Goal: Information Seeking & Learning: Learn about a topic

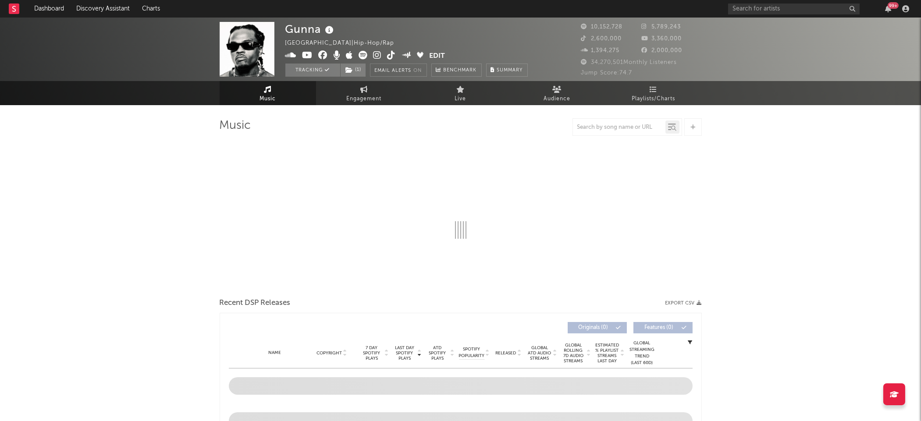
select select "6m"
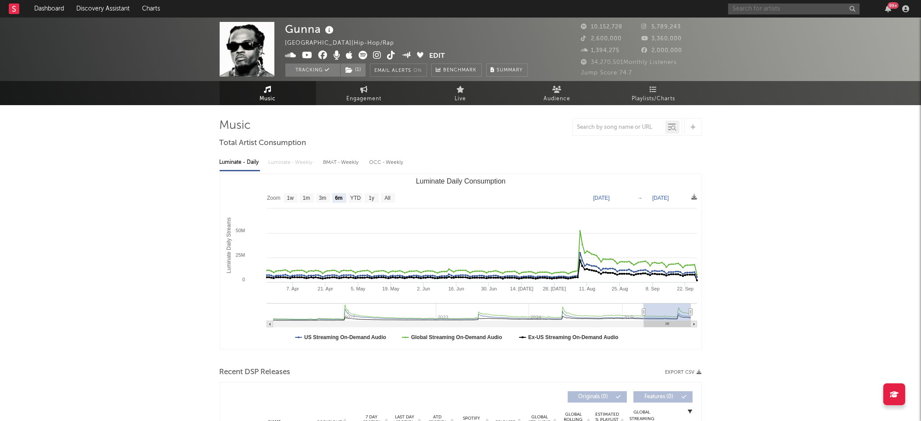
click at [780, 8] on input "text" at bounding box center [794, 9] width 132 height 11
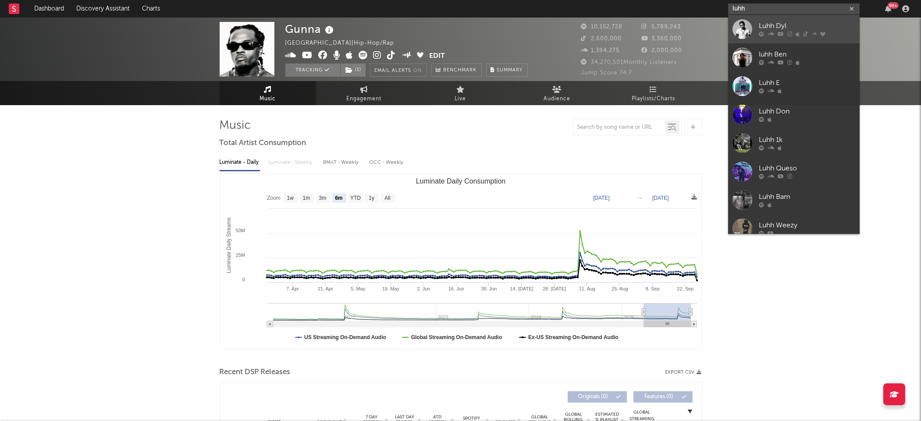
type input "luhh"
click at [779, 20] on link "Luhh Dyl" at bounding box center [794, 29] width 132 height 29
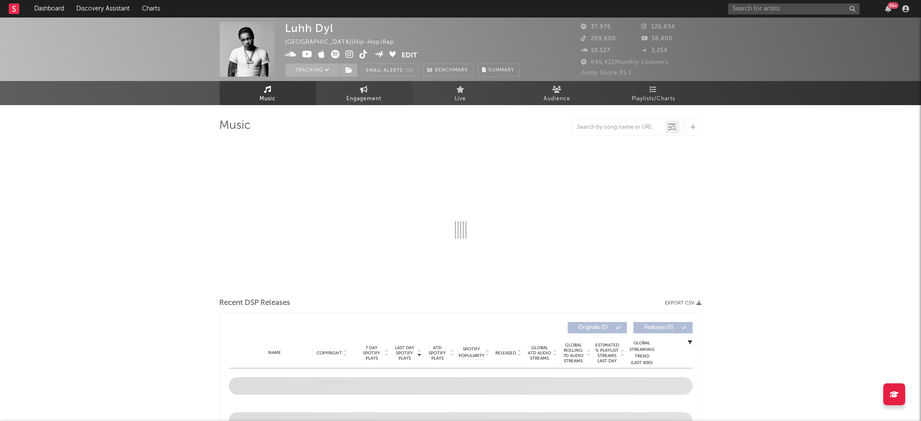
click at [381, 91] on link "Engagement" at bounding box center [364, 93] width 96 height 24
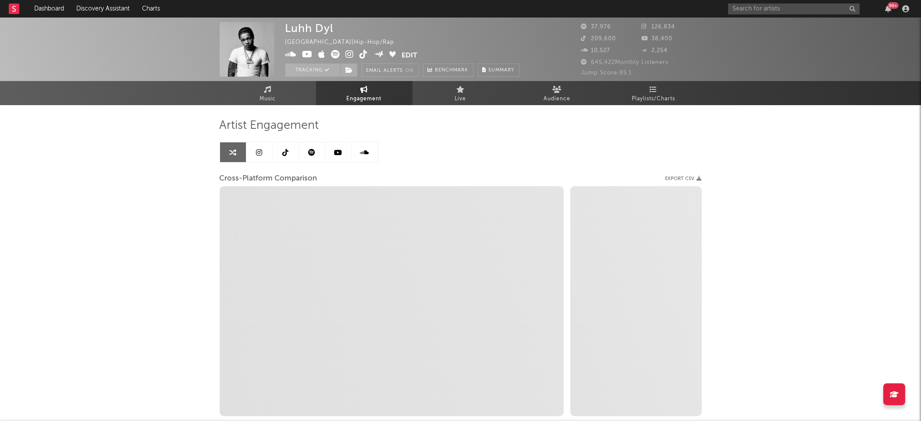
select select "1w"
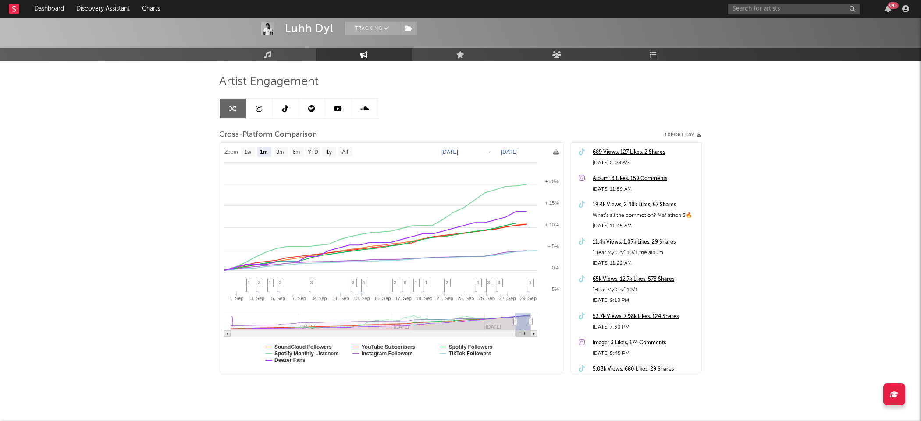
scroll to position [50, 0]
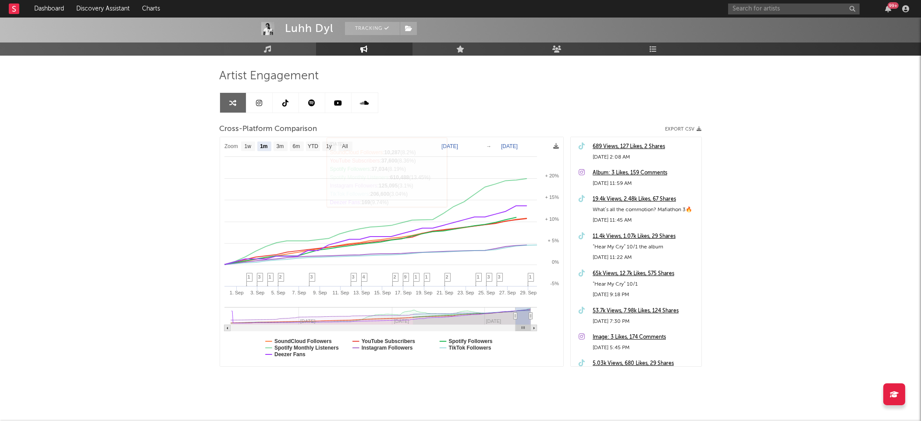
click at [246, 146] on text "1w" at bounding box center [247, 147] width 7 height 6
select select "1w"
type input "[DATE]"
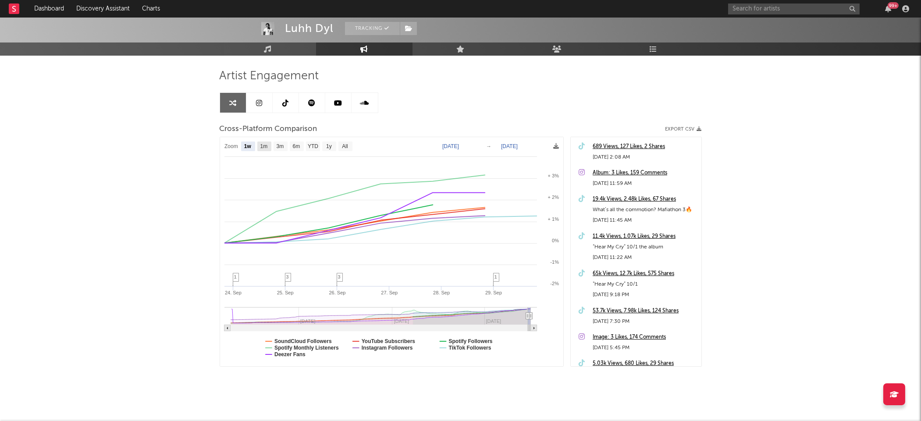
click at [264, 146] on text "1m" at bounding box center [263, 147] width 7 height 6
select select "1m"
type input "[DATE]"
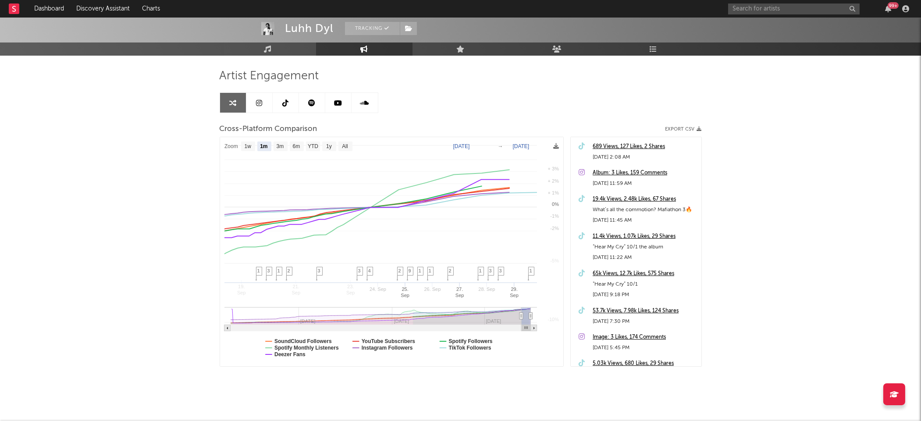
select select "1m"
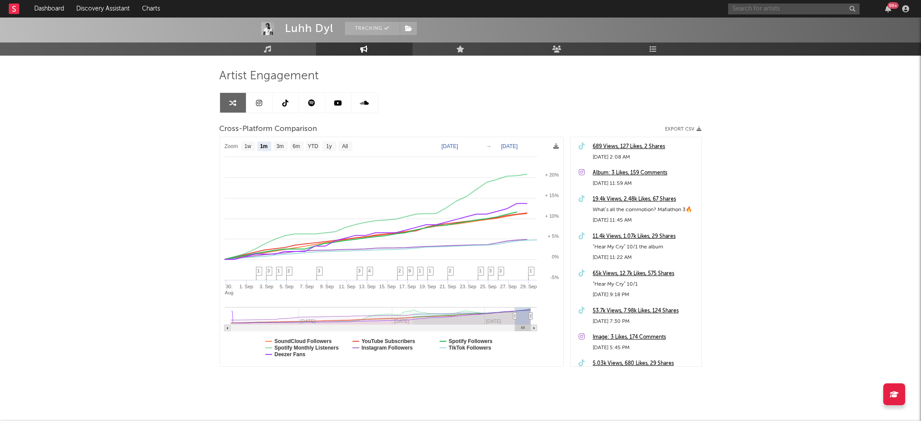
click at [738, 7] on input "text" at bounding box center [794, 9] width 132 height 11
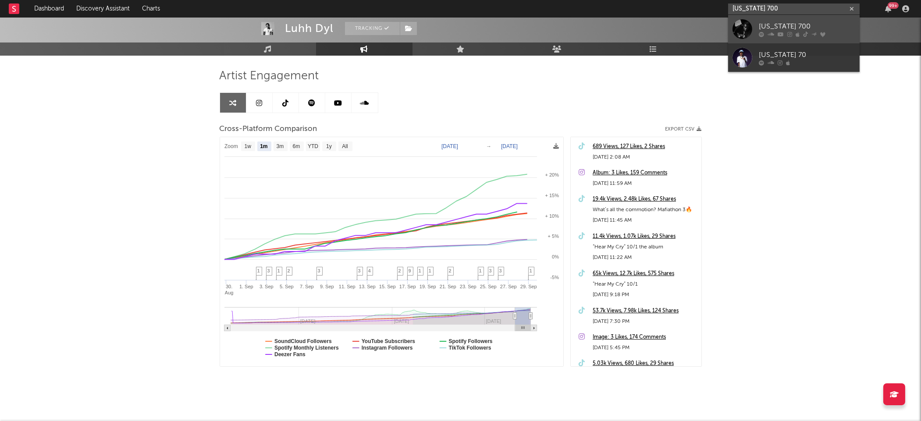
type input "[US_STATE] 700"
click at [785, 25] on div "[US_STATE] 700" at bounding box center [807, 26] width 96 height 11
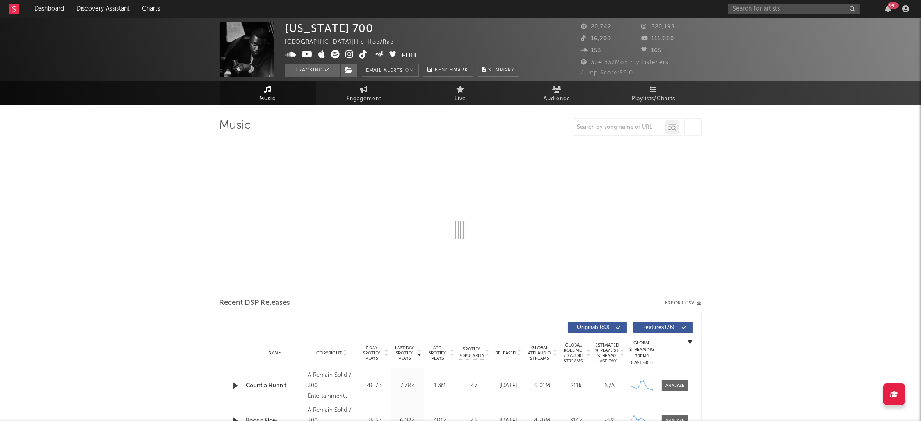
select select "6m"
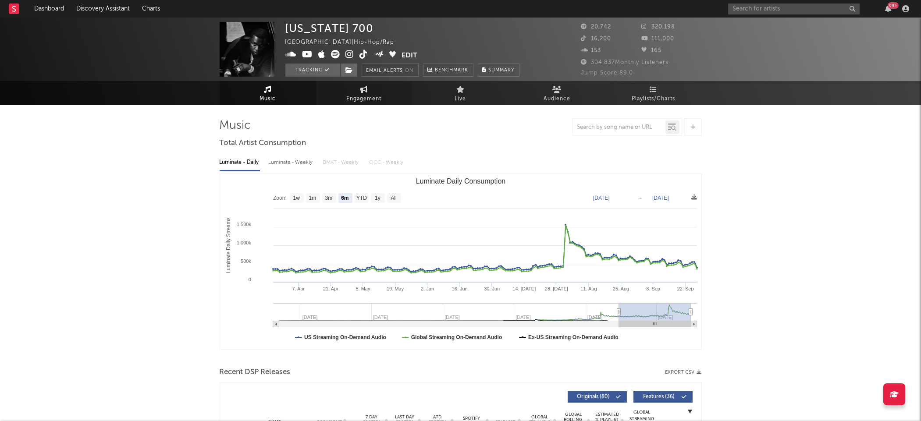
click at [369, 101] on span "Engagement" at bounding box center [364, 99] width 35 height 11
select select "1w"
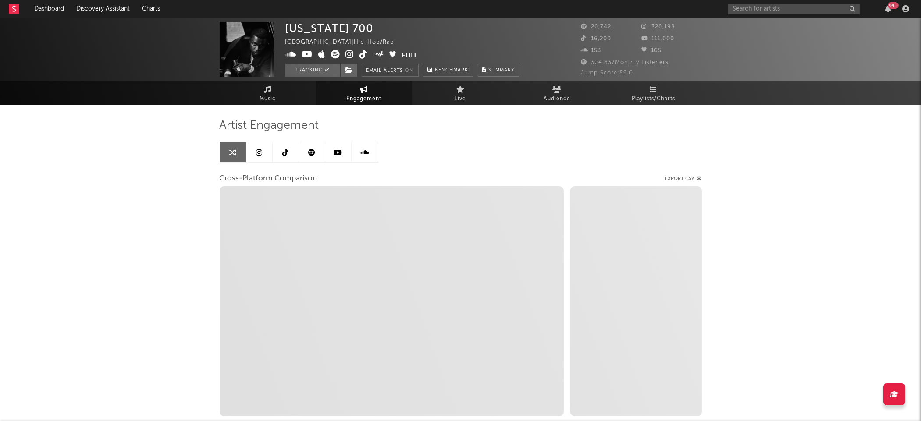
select select "1m"
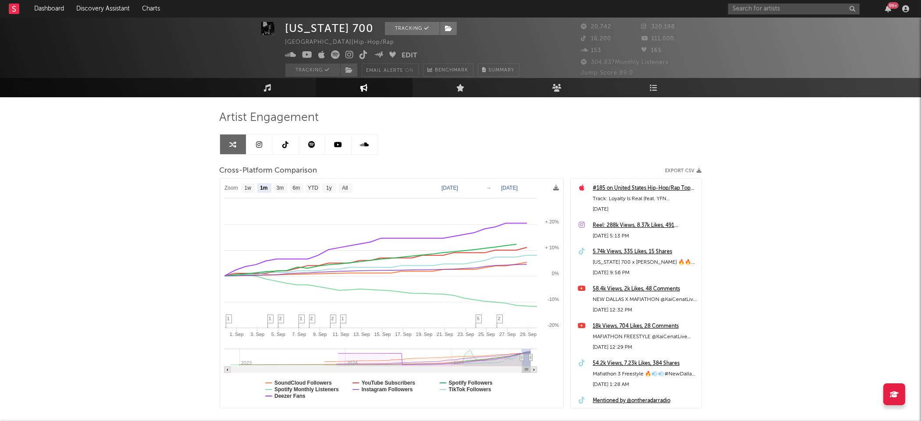
scroll to position [11, 0]
